Goal: Communication & Community: Answer question/provide support

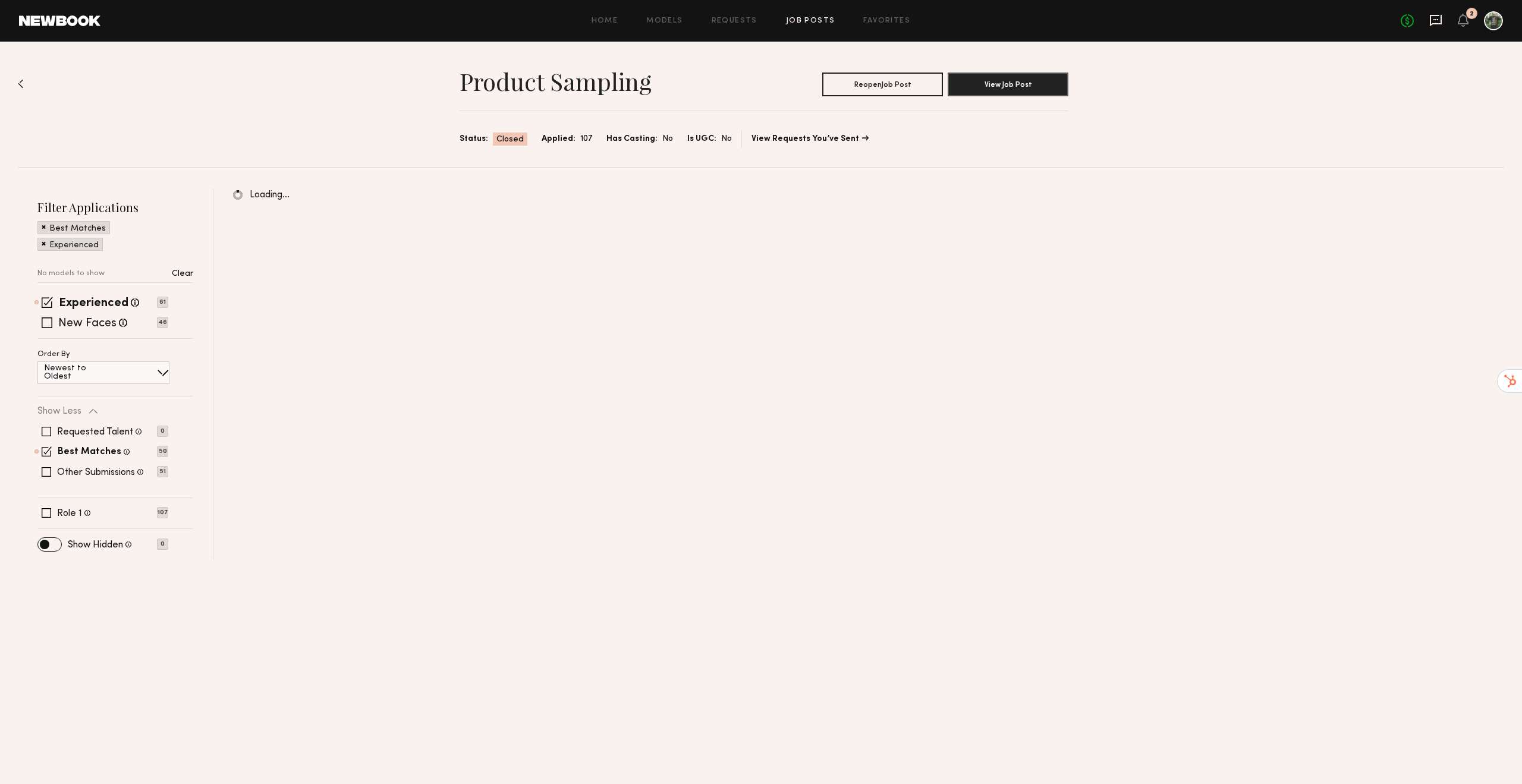
click at [1440, 23] on icon at bounding box center [1435, 21] width 12 height 12
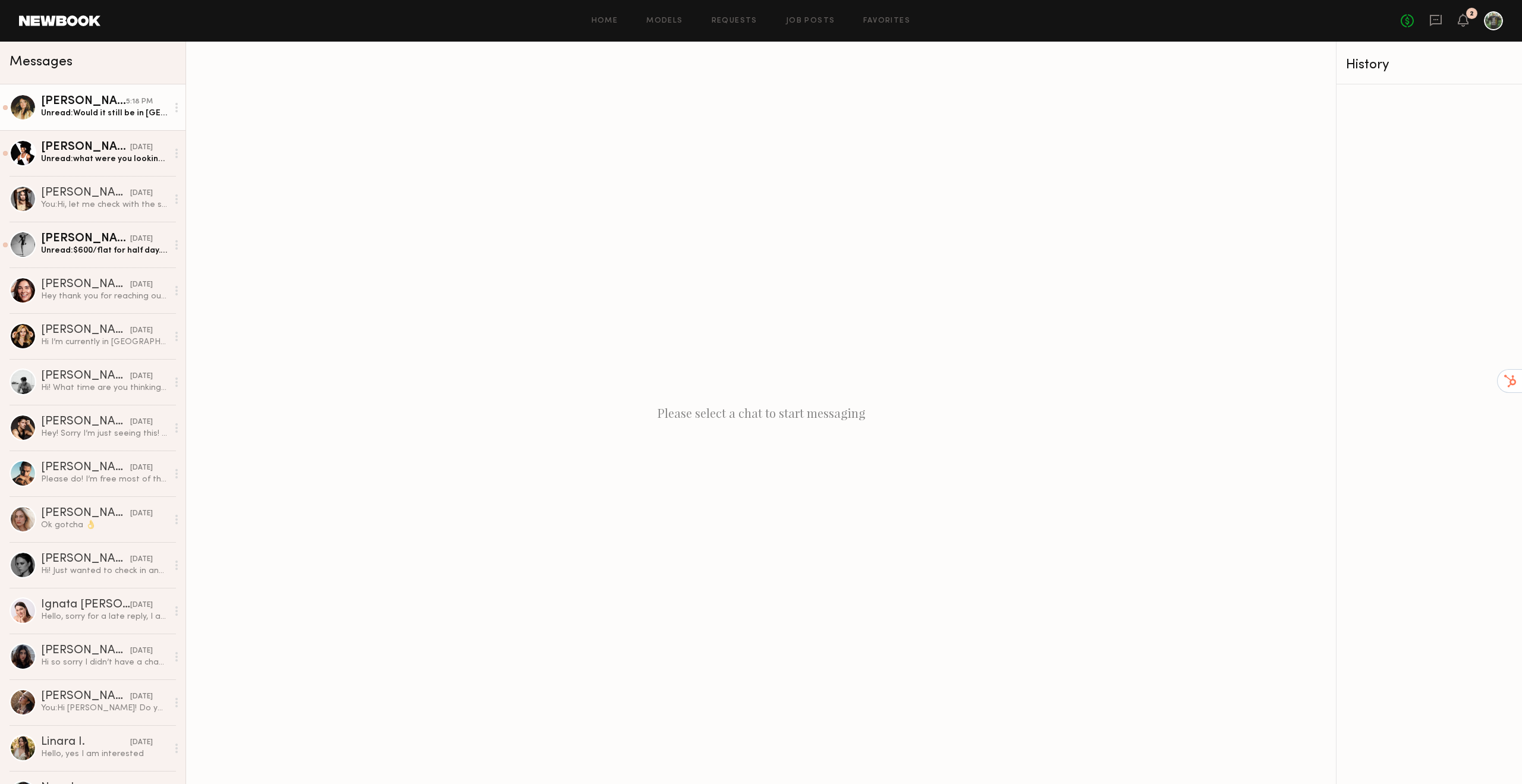
click at [108, 110] on div "Unread: Would it still be in Santa Monica? Do I come hair and makeup ready?" at bounding box center [104, 113] width 126 height 12
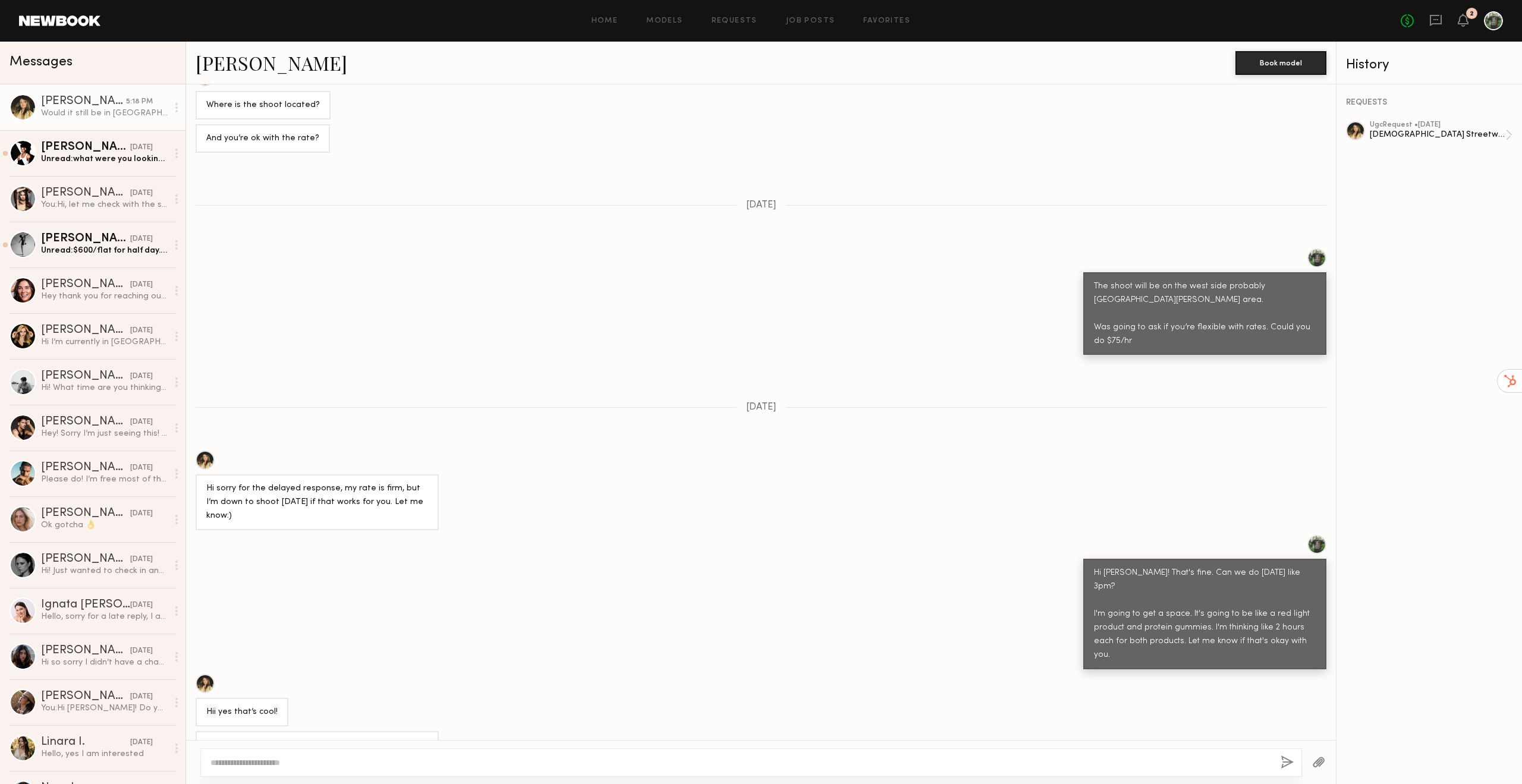
scroll to position [299, 0]
click at [206, 464] on div at bounding box center [204, 458] width 19 height 19
click at [94, 202] on div "You: Hi, let me check with the shipping team" at bounding box center [104, 204] width 126 height 12
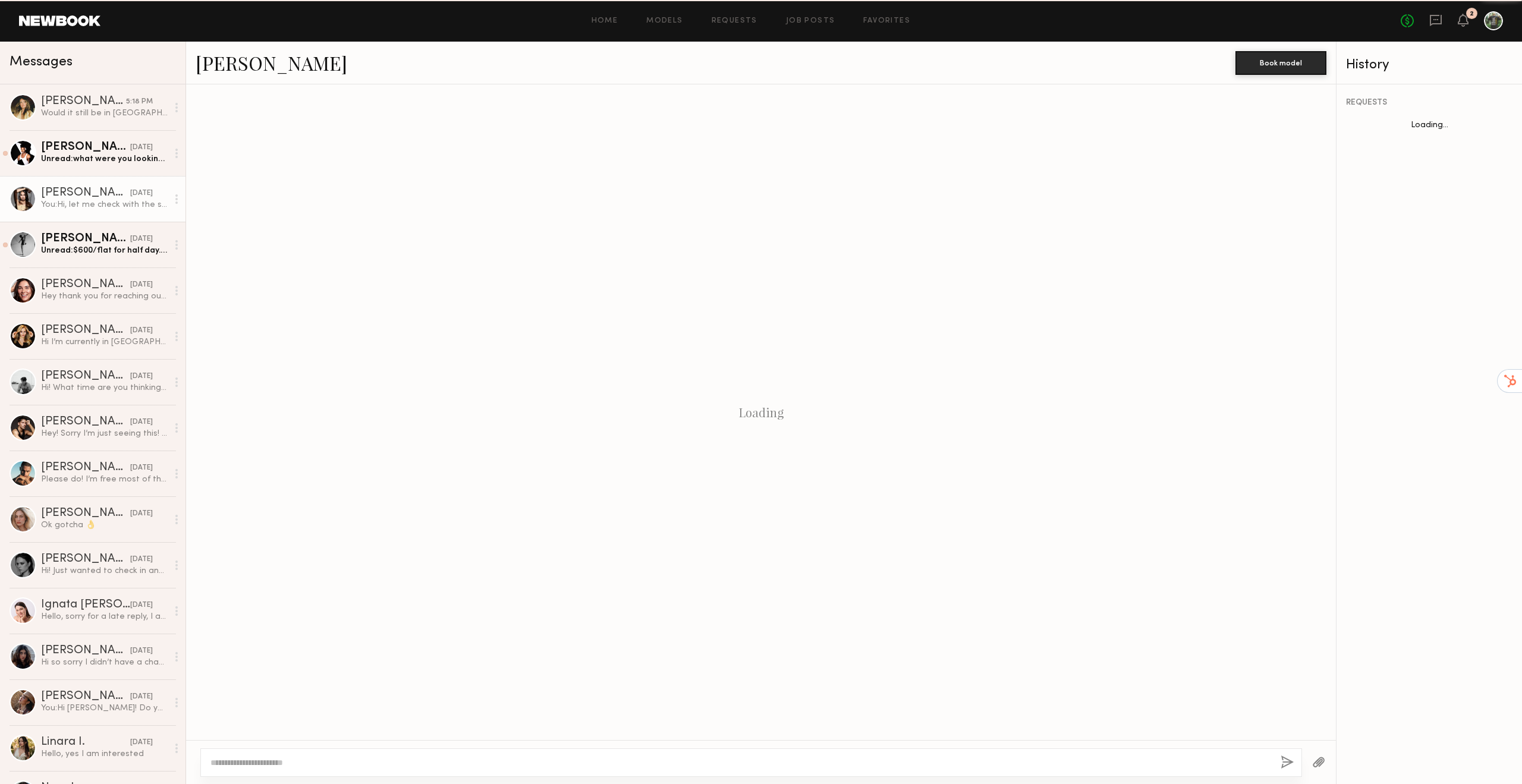
scroll to position [452, 0]
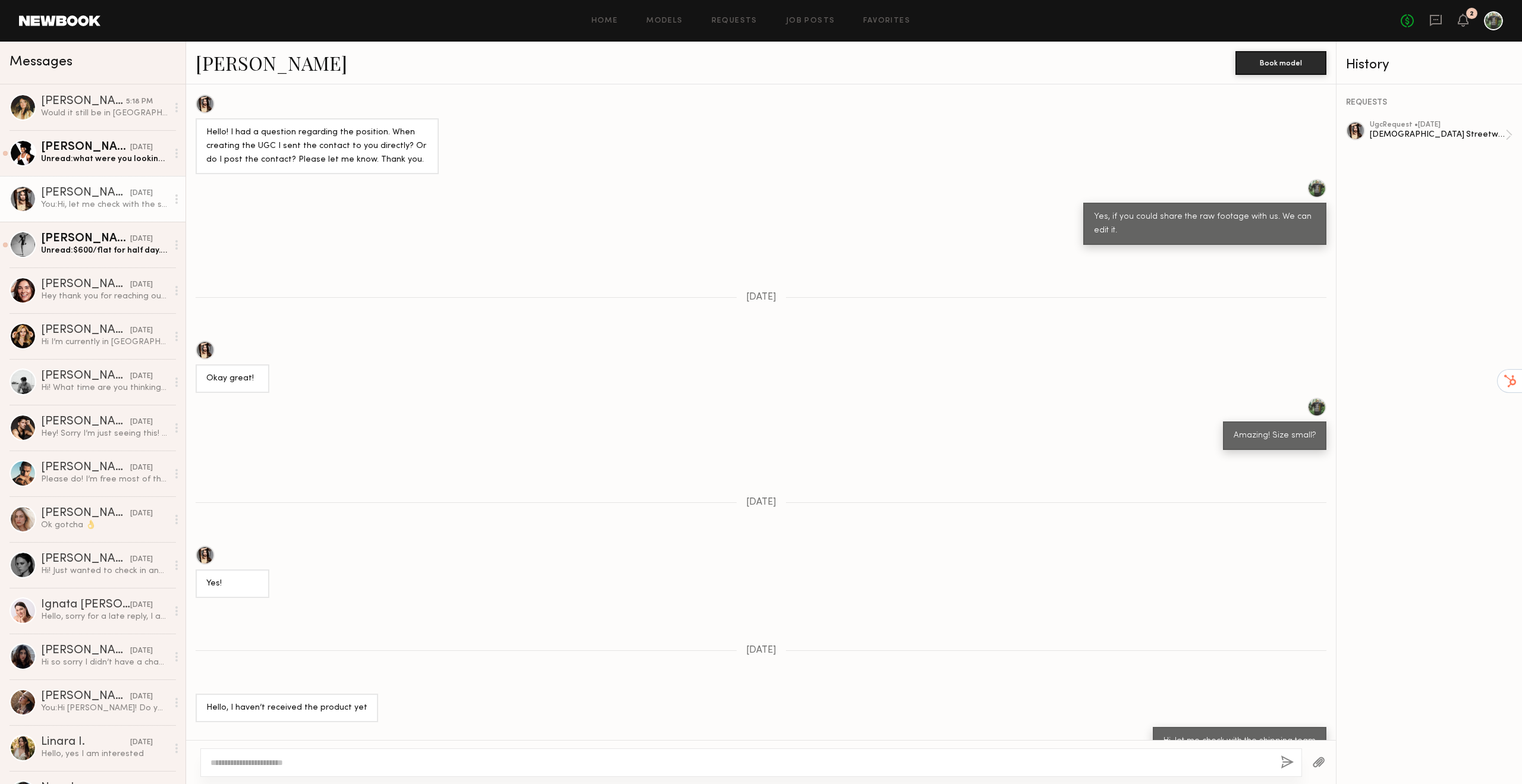
click at [212, 62] on link "Skye P." at bounding box center [271, 63] width 151 height 26
click at [87, 527] on div "Ok gotcha 👌" at bounding box center [104, 525] width 126 height 12
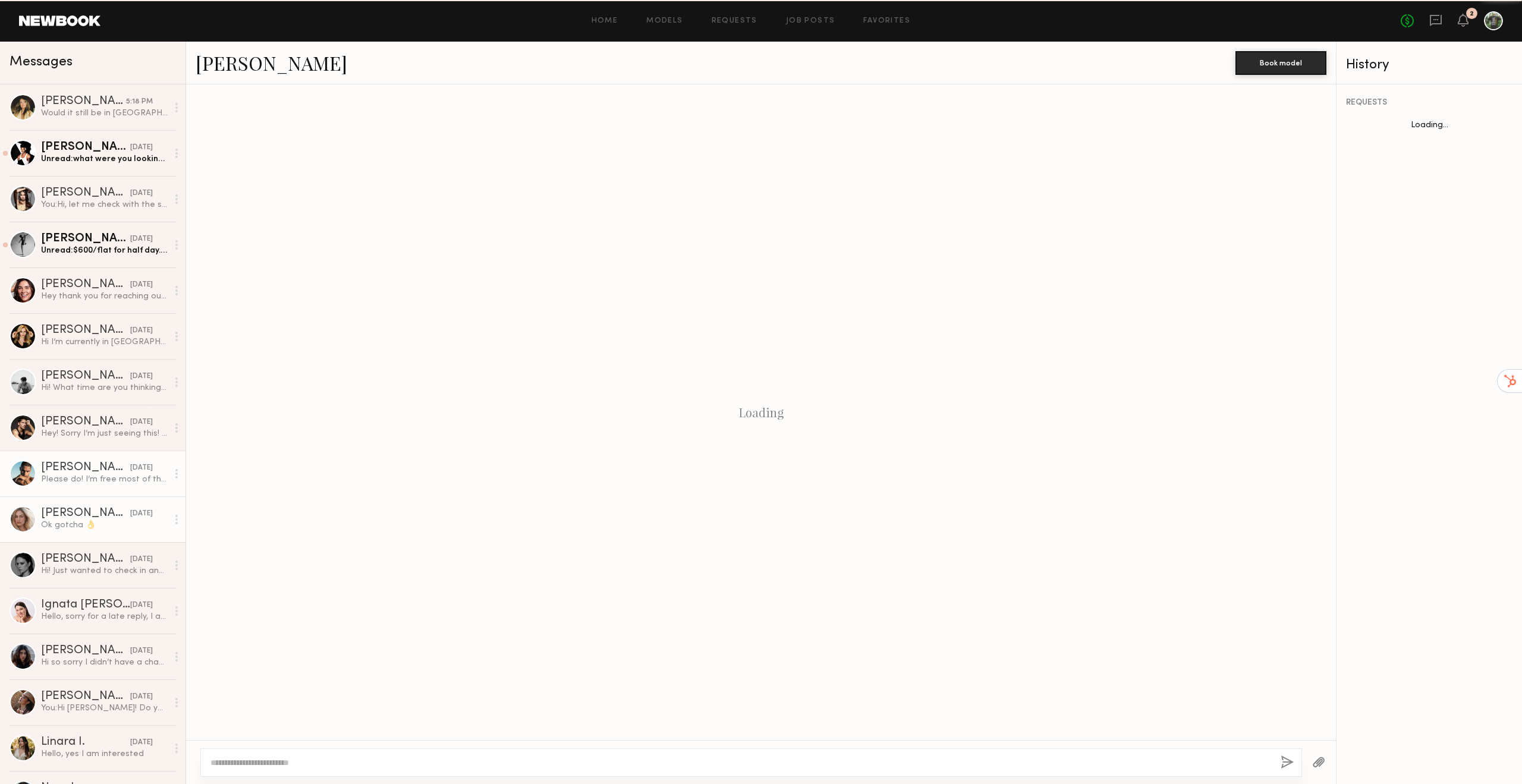
scroll to position [1116, 0]
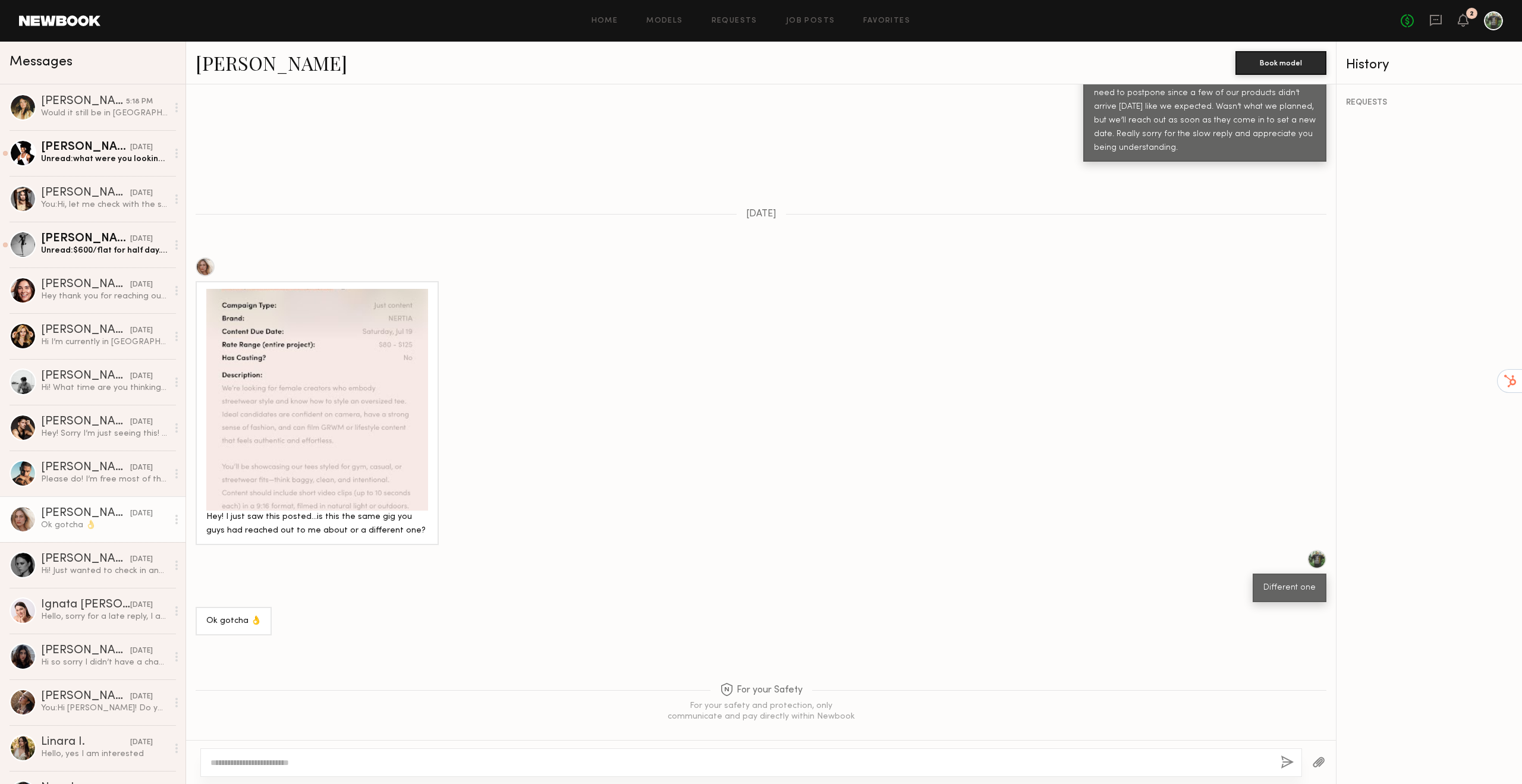
click at [205, 257] on div at bounding box center [204, 266] width 19 height 19
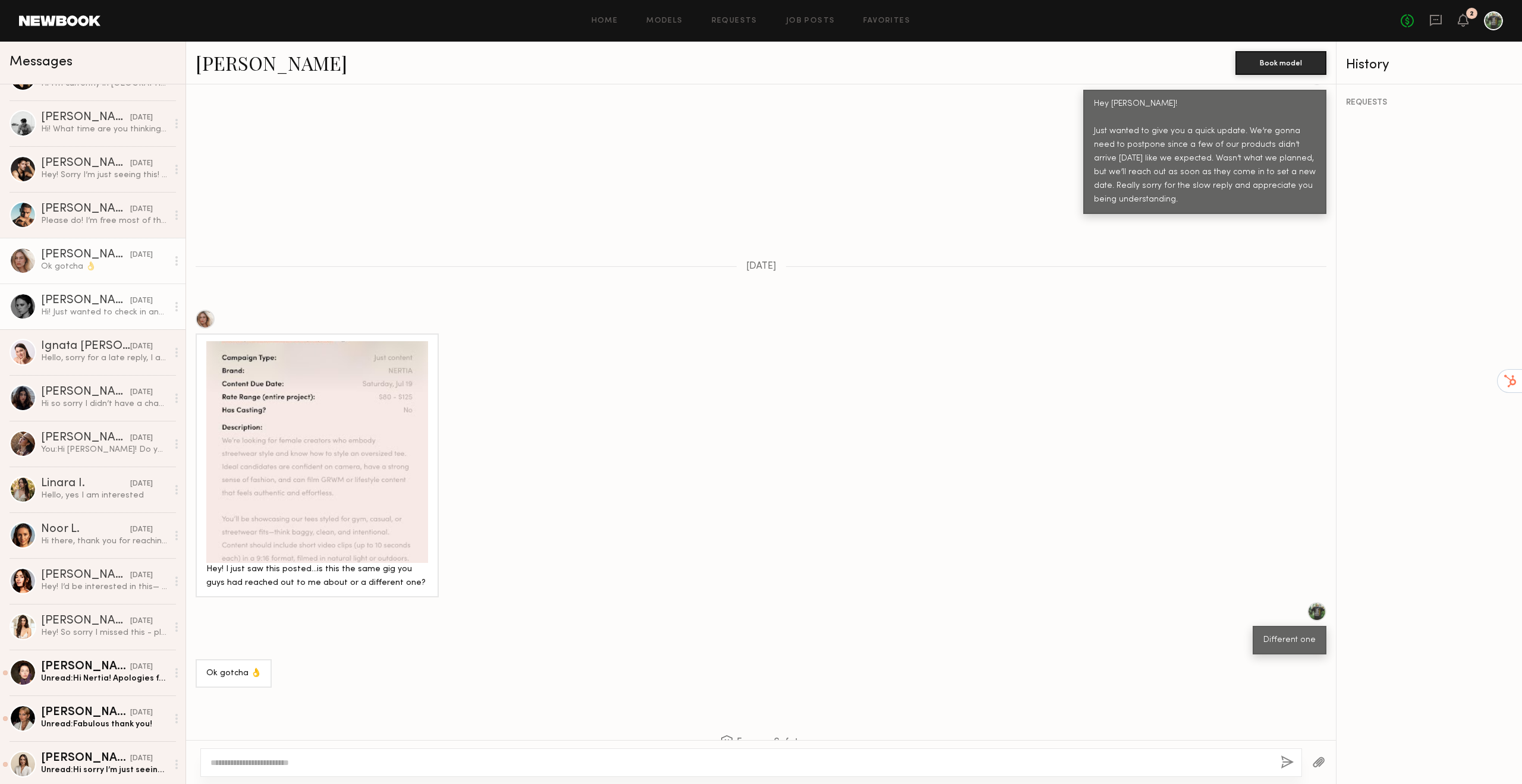
scroll to position [265, 0]
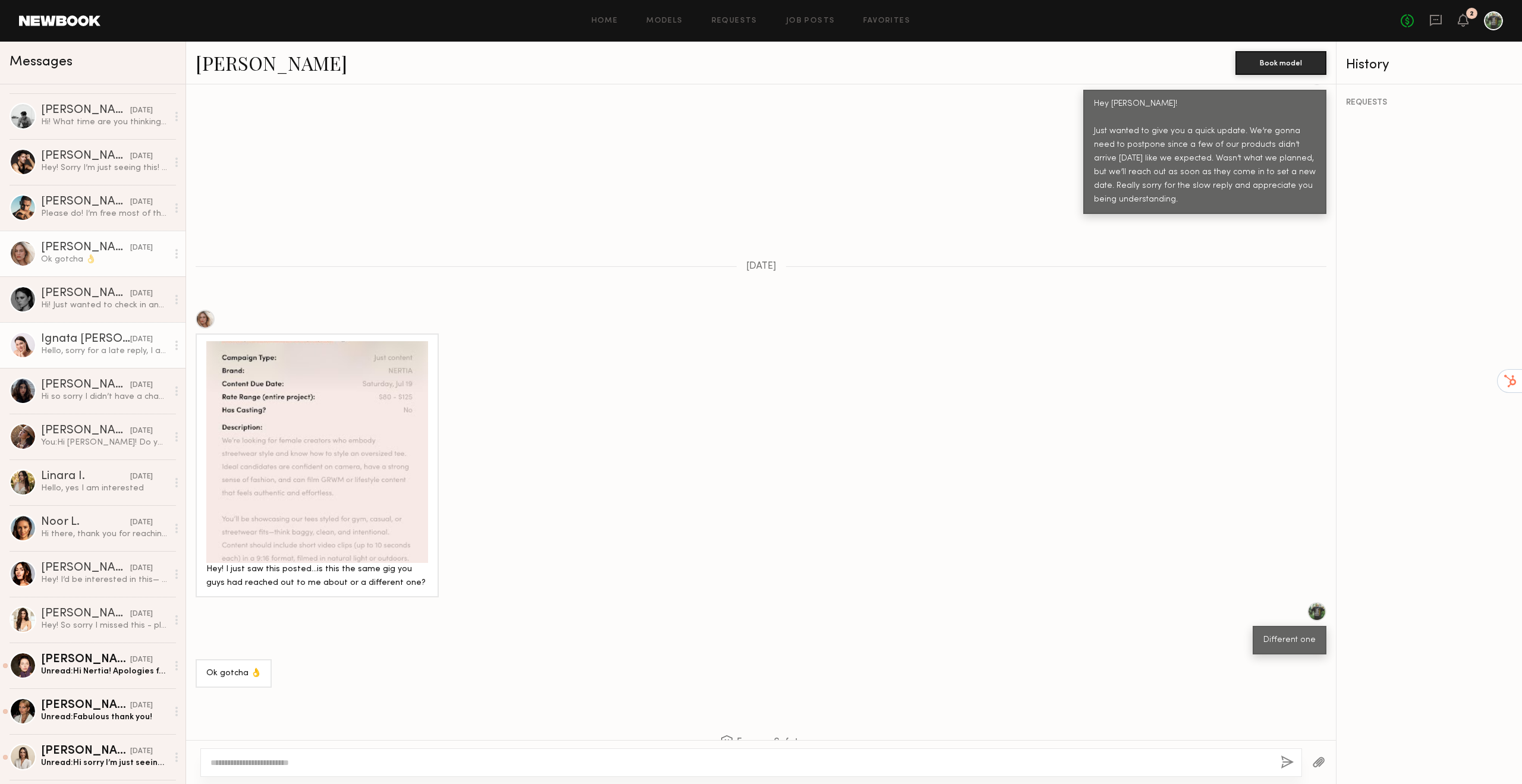
click at [82, 333] on div "Ignata F." at bounding box center [85, 339] width 89 height 12
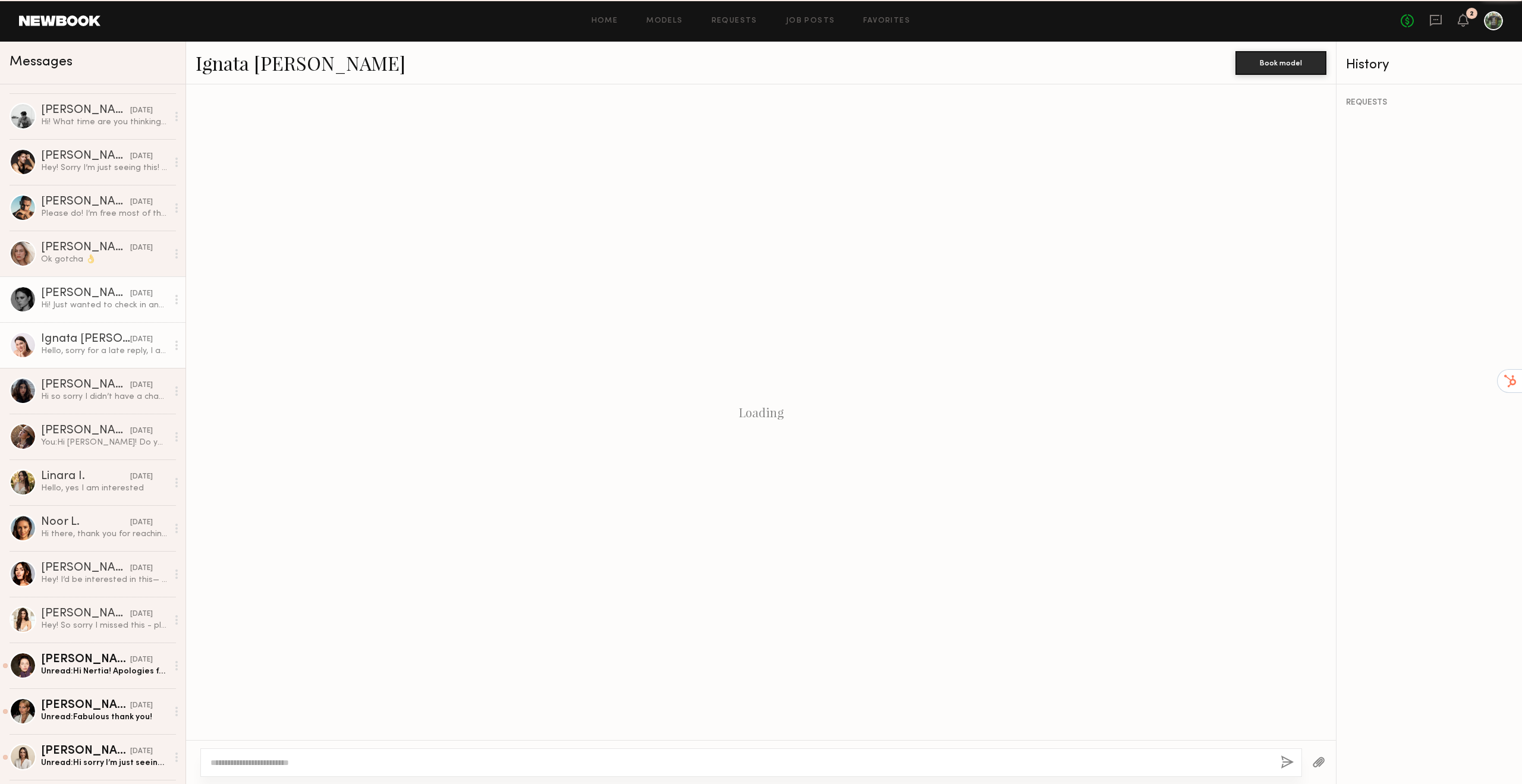
click at [101, 290] on div "Tori W." at bounding box center [85, 293] width 89 height 12
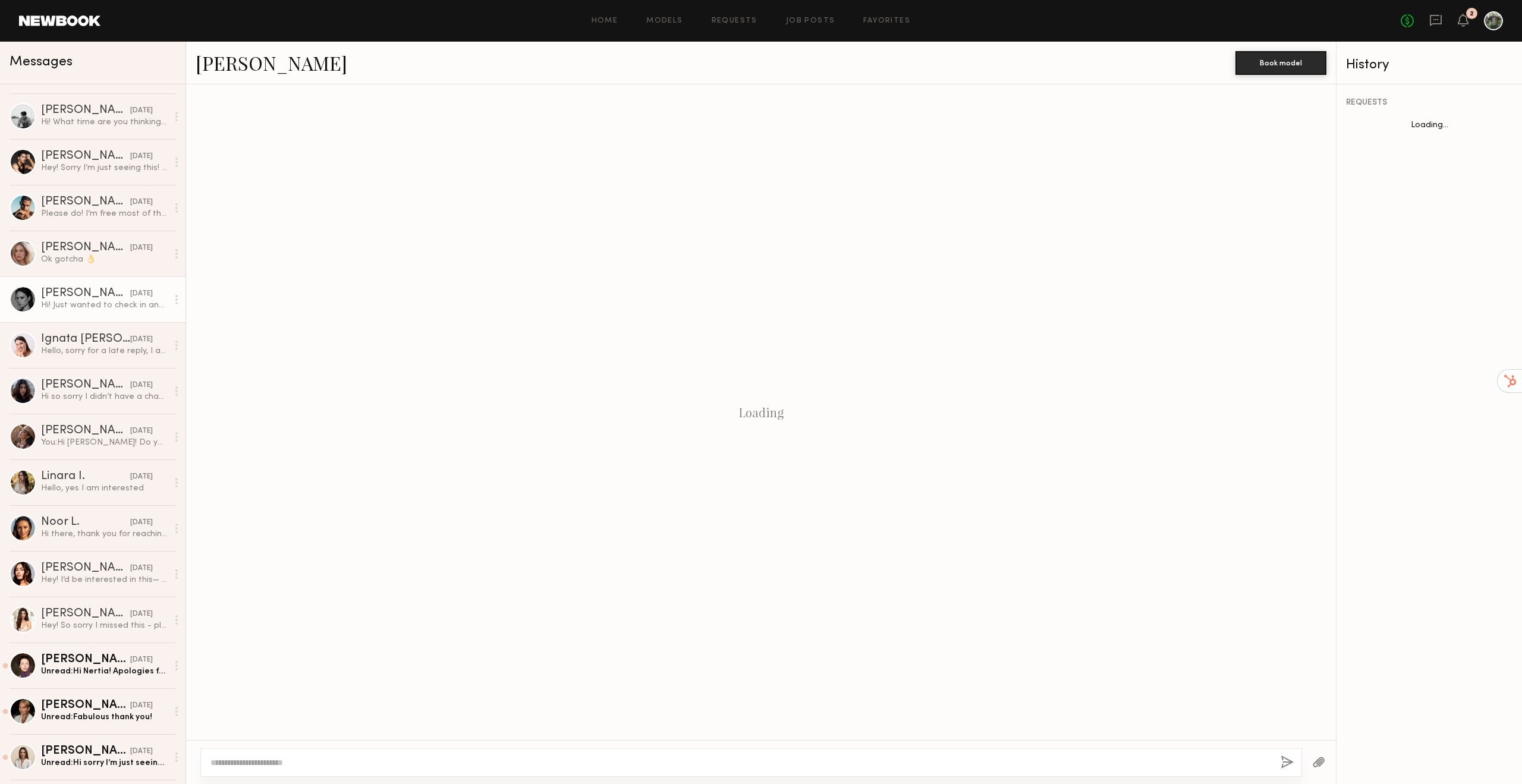
scroll to position [732, 0]
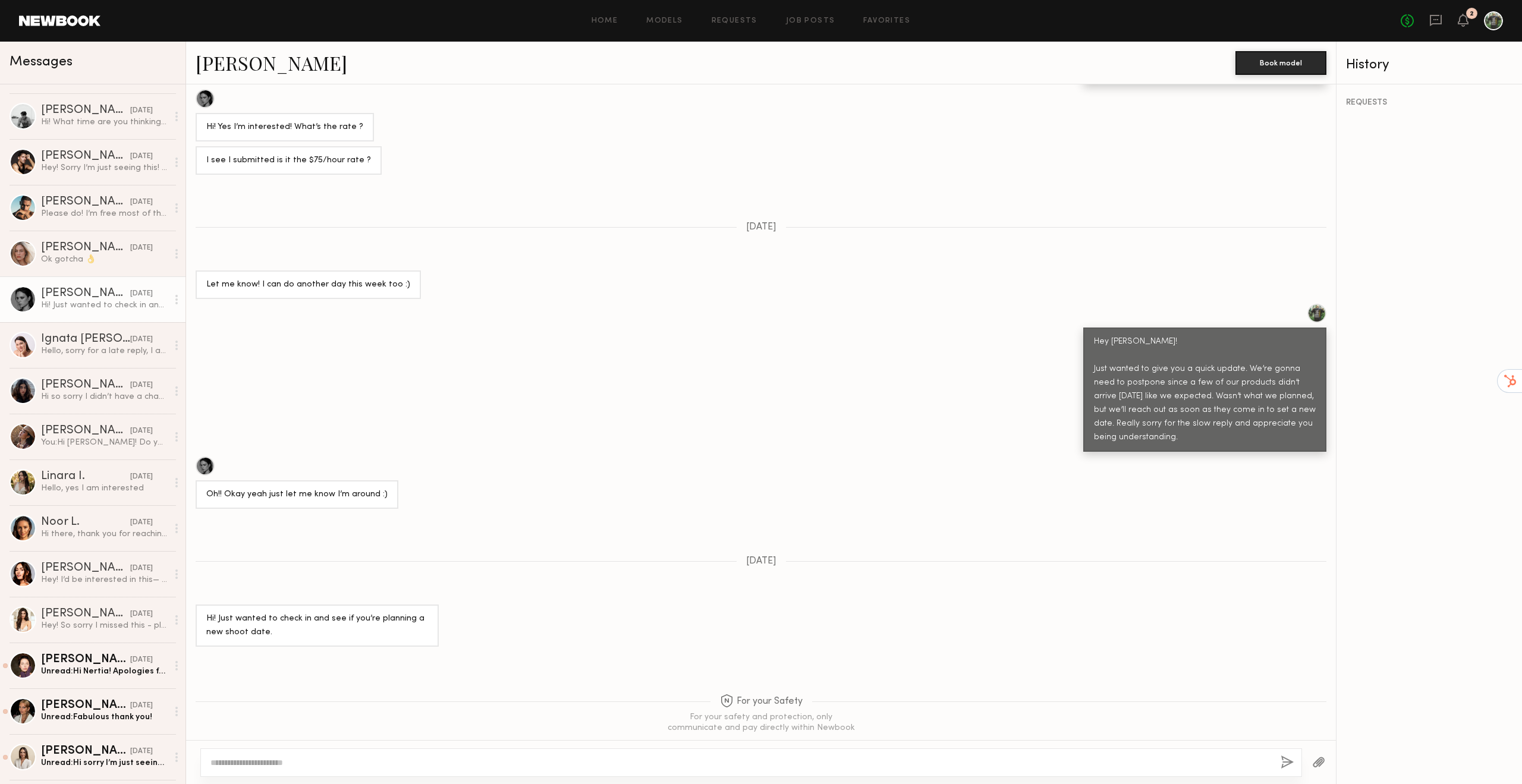
click at [211, 456] on div at bounding box center [204, 465] width 19 height 19
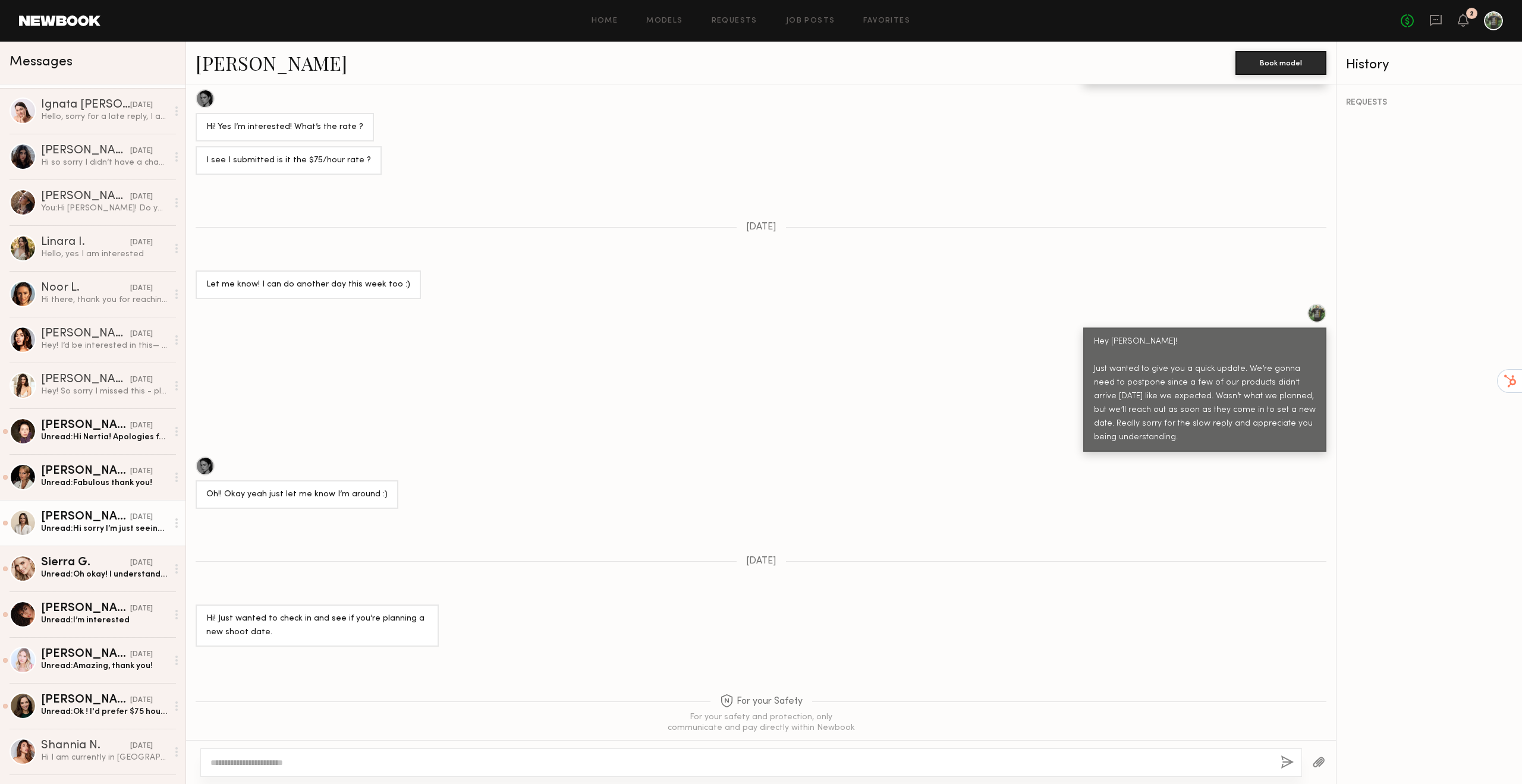
scroll to position [514, 0]
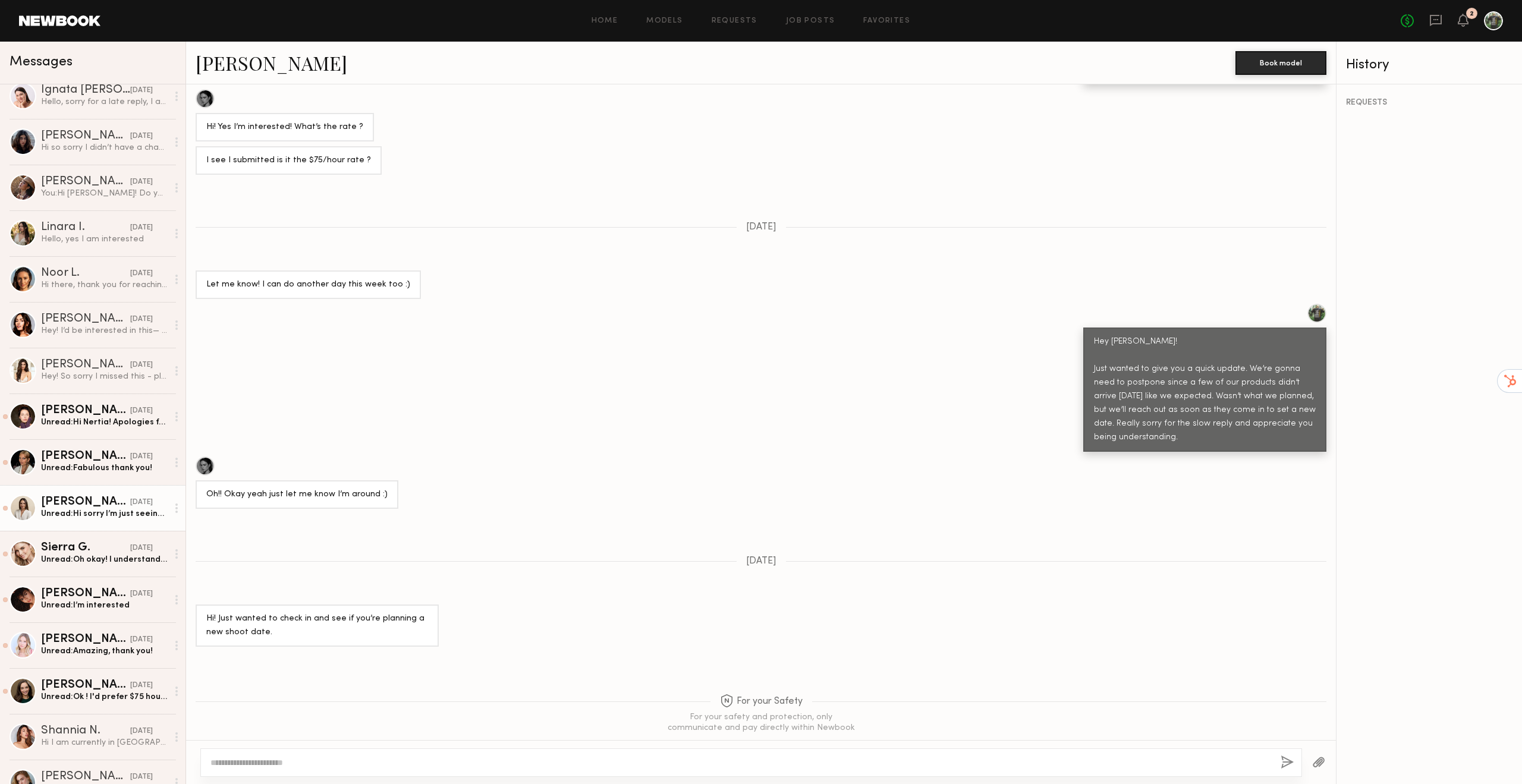
click at [108, 652] on div "Unread: Amazing, thank you!" at bounding box center [104, 650] width 126 height 12
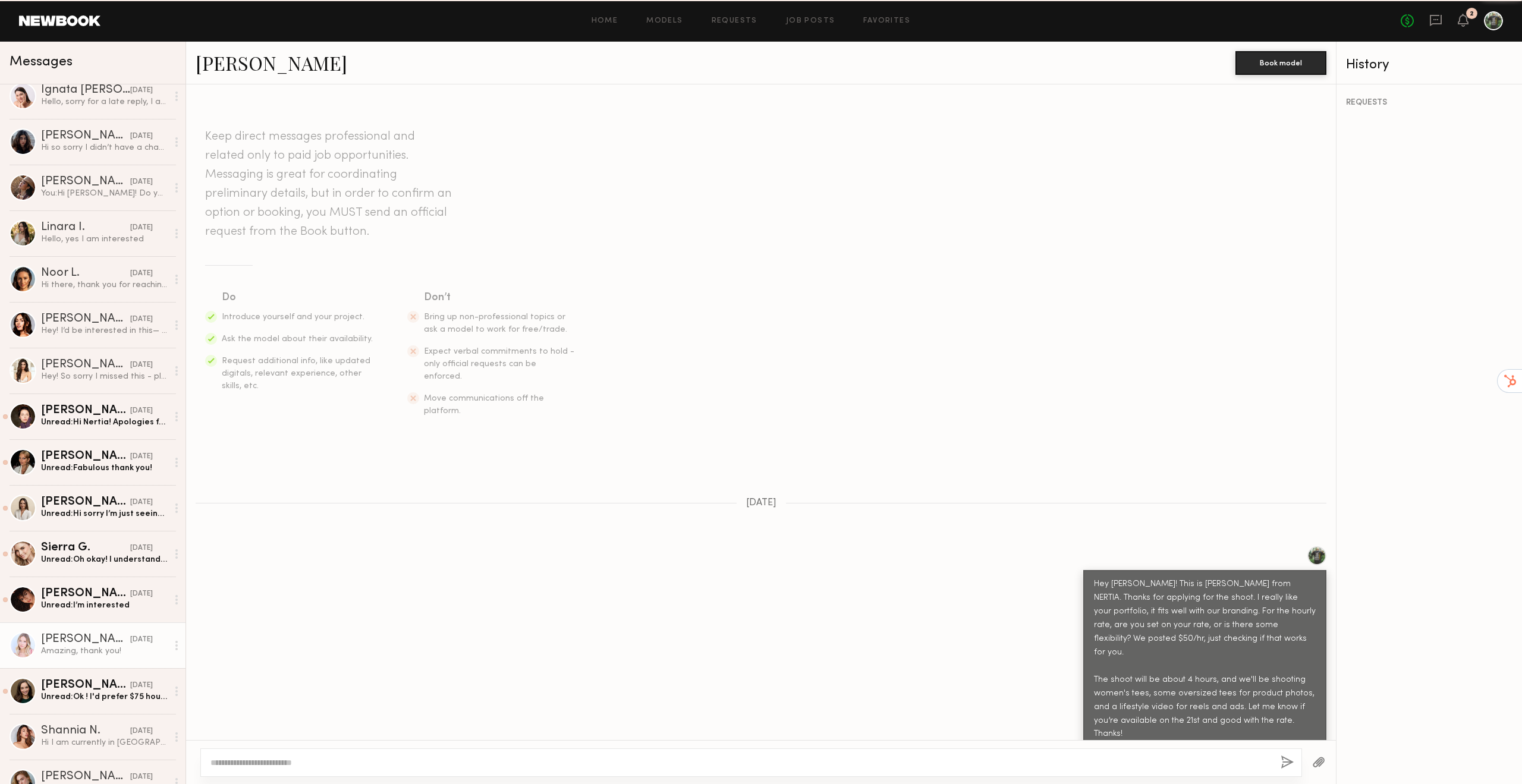
scroll to position [1556, 0]
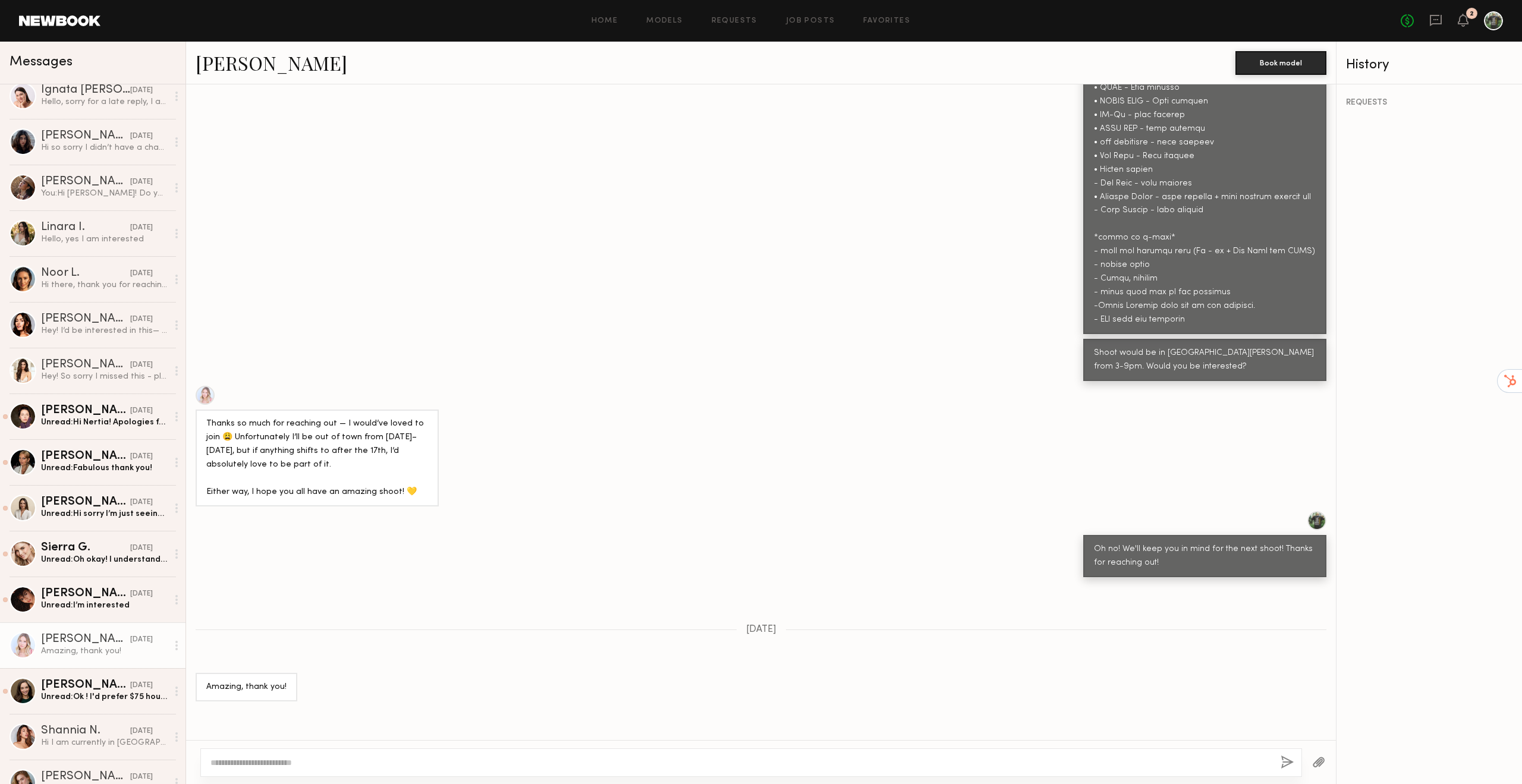
click at [204, 385] on div at bounding box center [204, 394] width 19 height 19
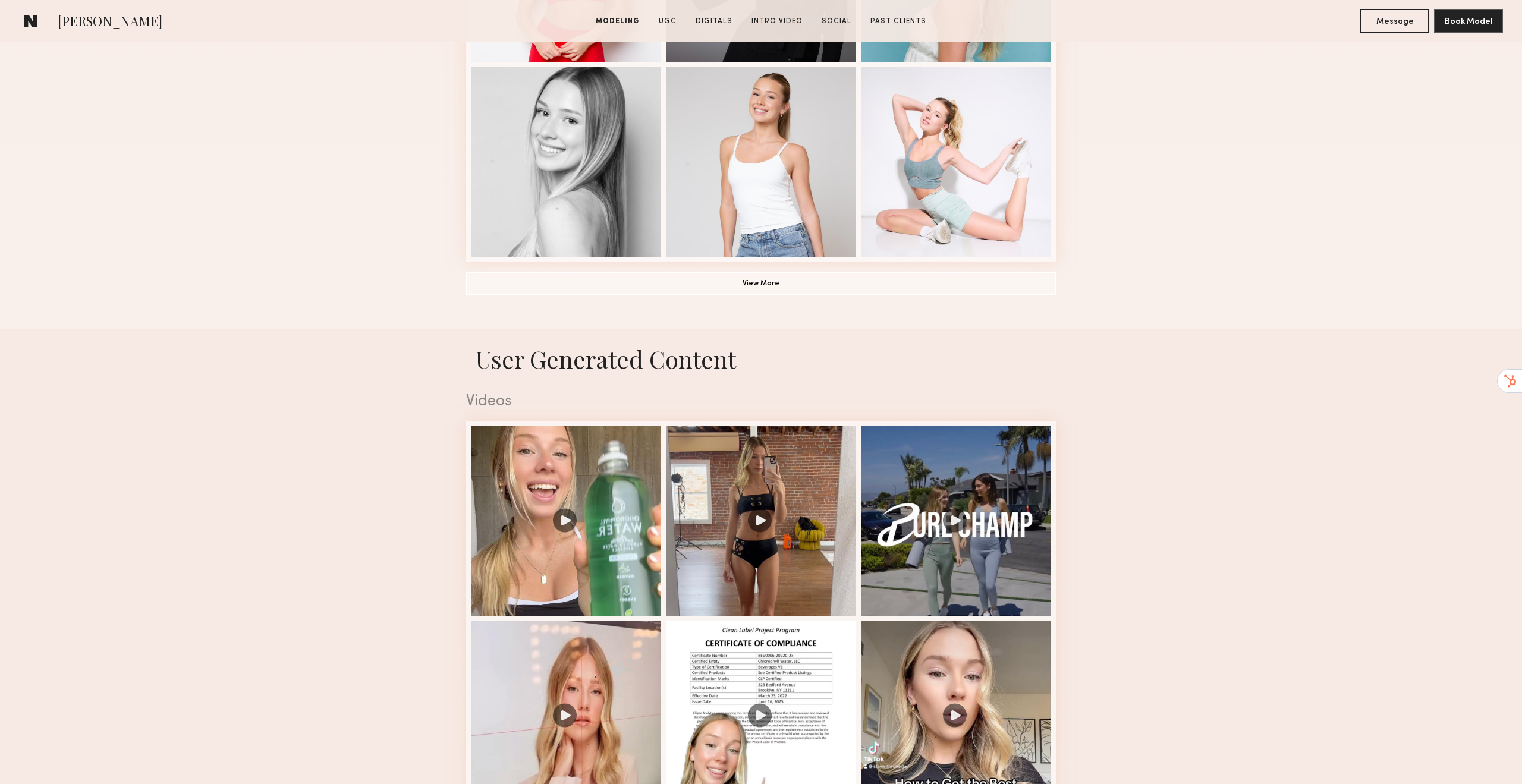
scroll to position [1176, 0]
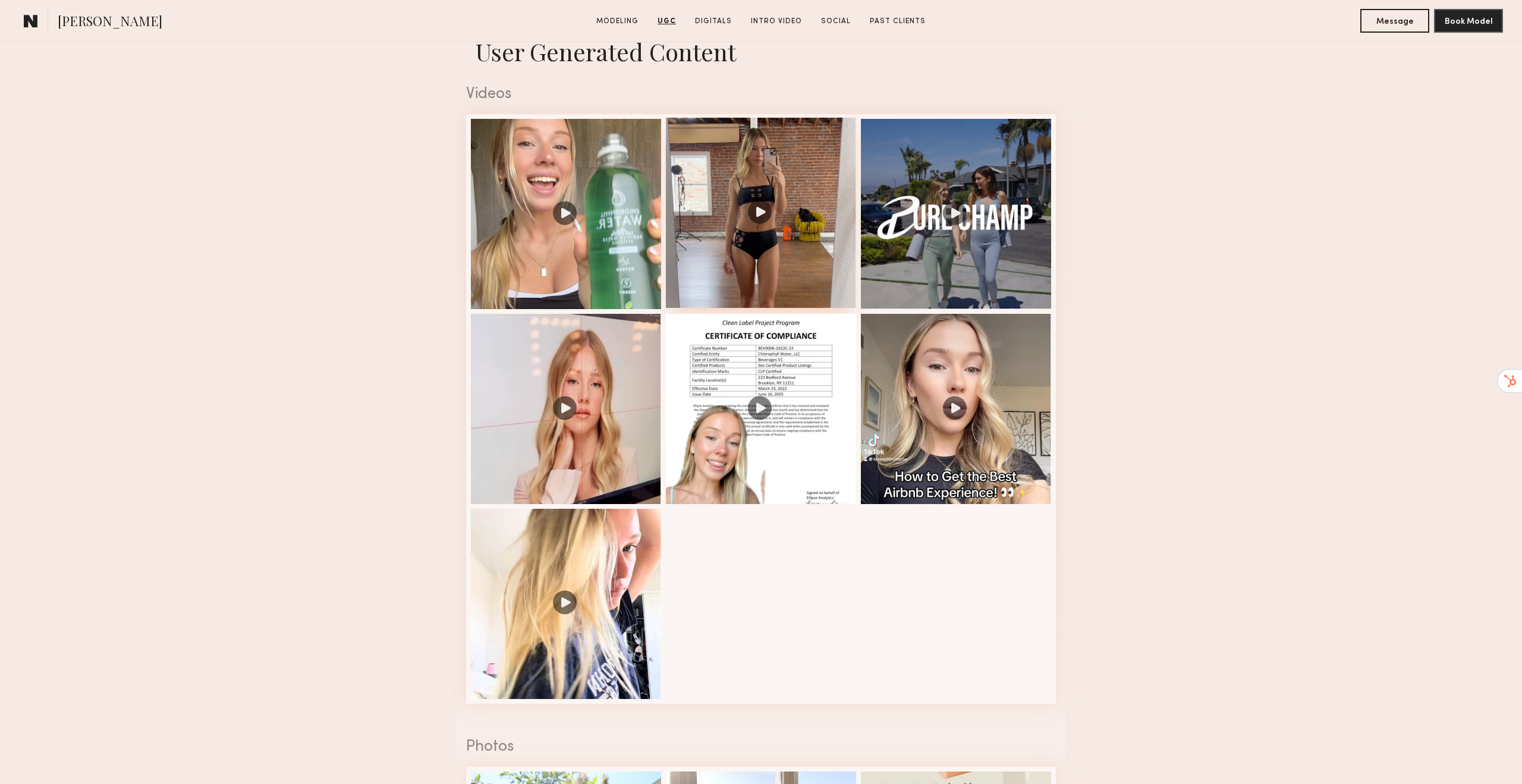
click at [736, 254] on div at bounding box center [761, 212] width 190 height 190
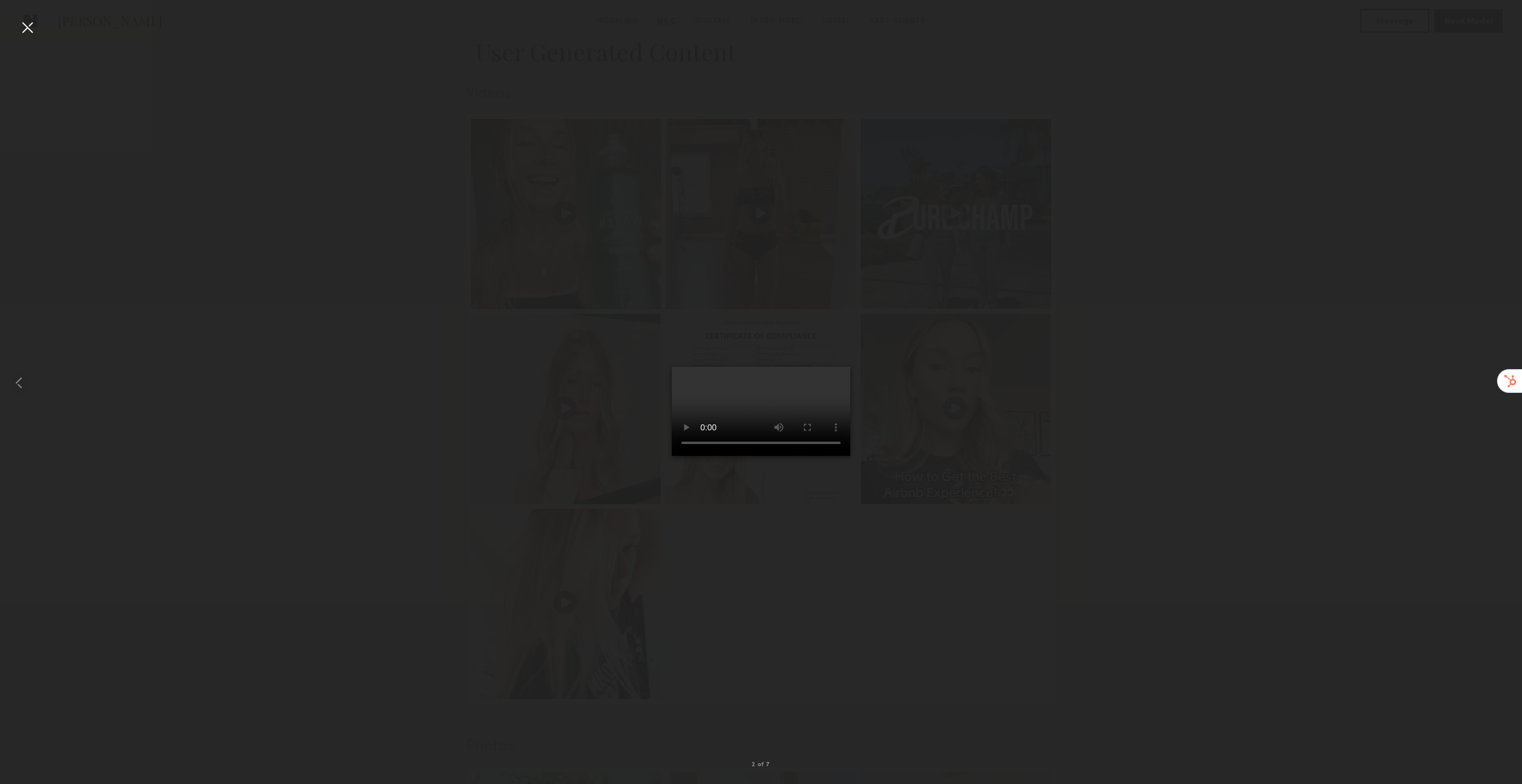
click at [1282, 392] on div at bounding box center [761, 382] width 1522 height 727
click at [22, 30] on div at bounding box center [27, 27] width 19 height 19
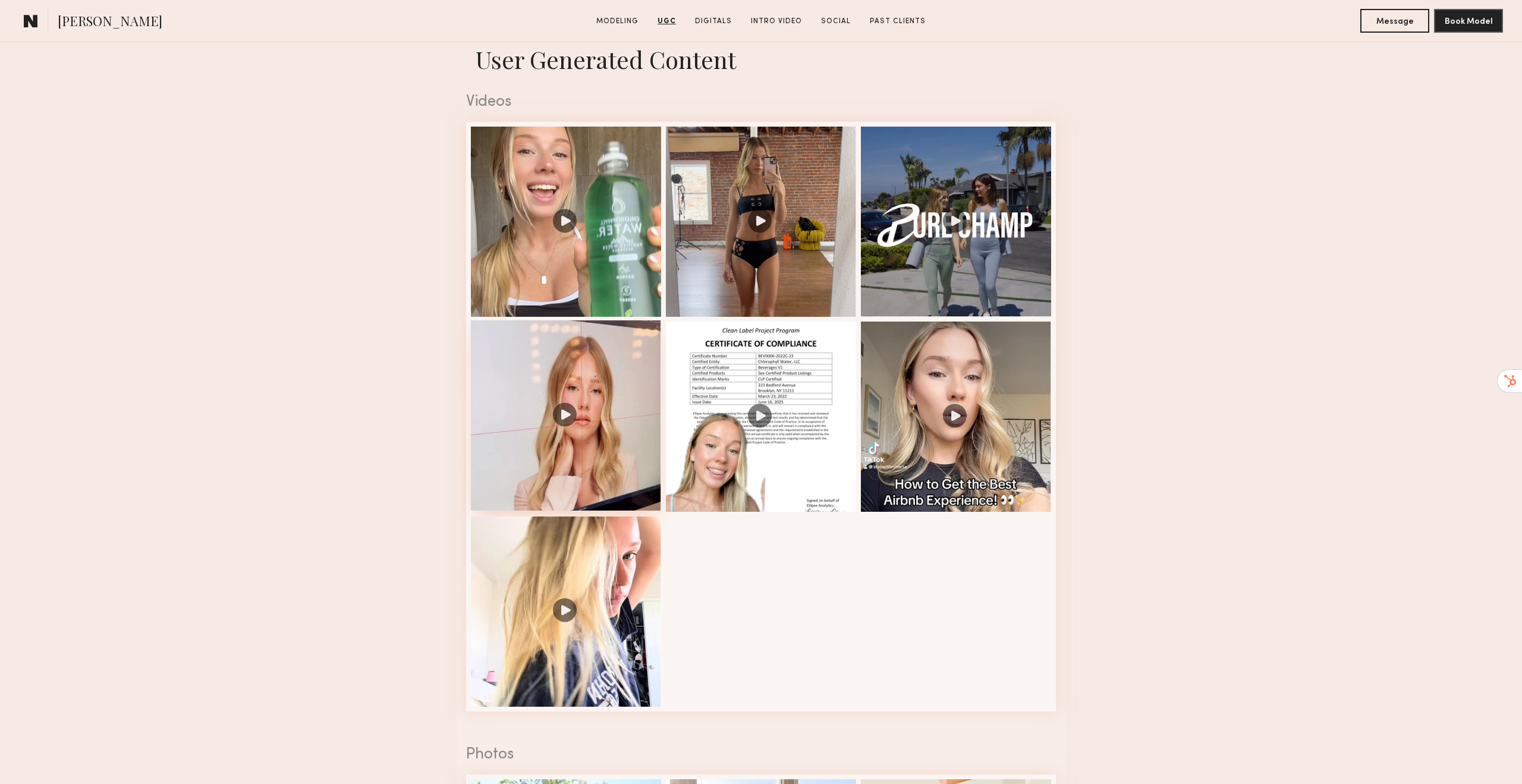
scroll to position [1167, 0]
click at [591, 221] on div at bounding box center [566, 221] width 190 height 190
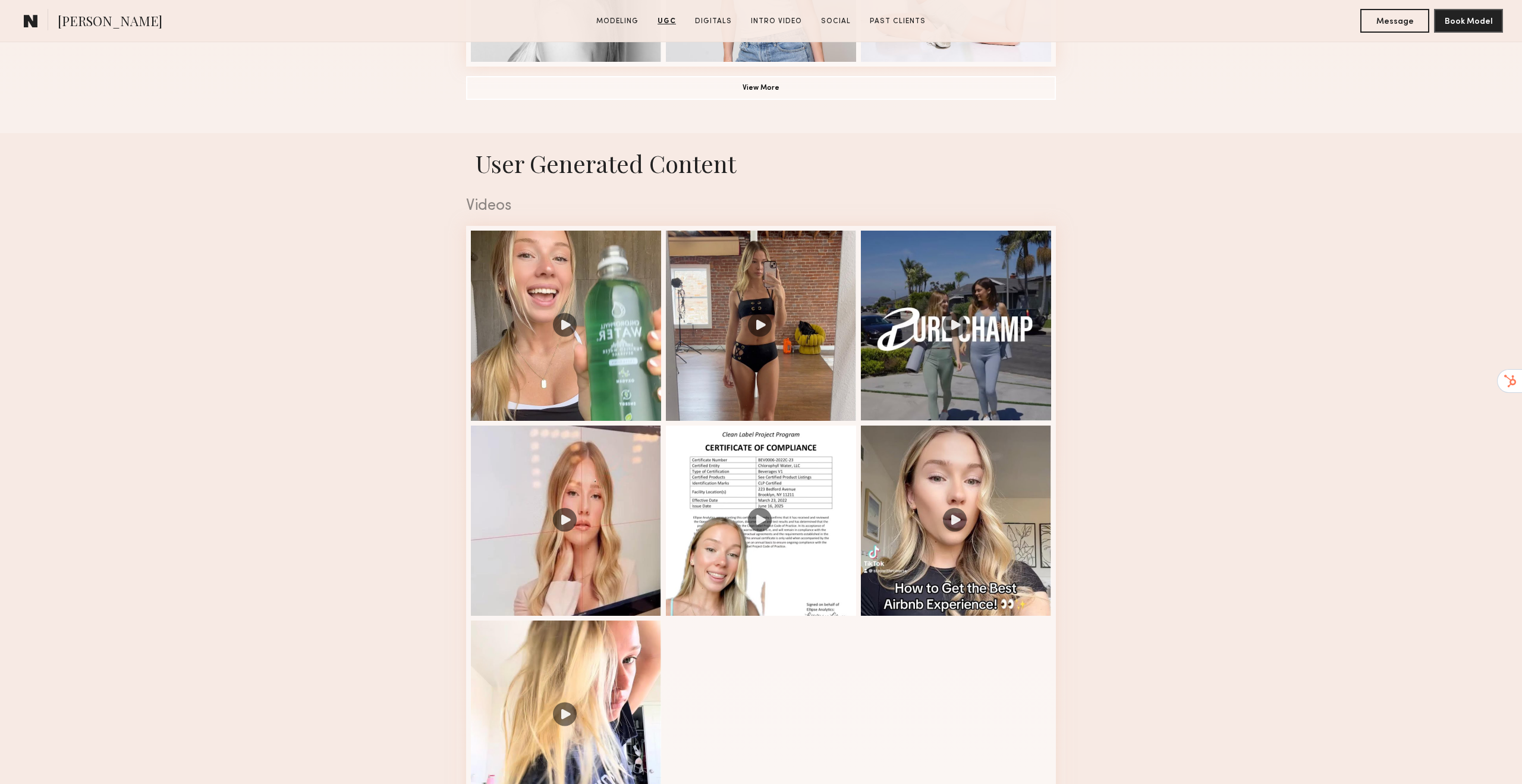
scroll to position [1064, 0]
